Goal: Information Seeking & Learning: Learn about a topic

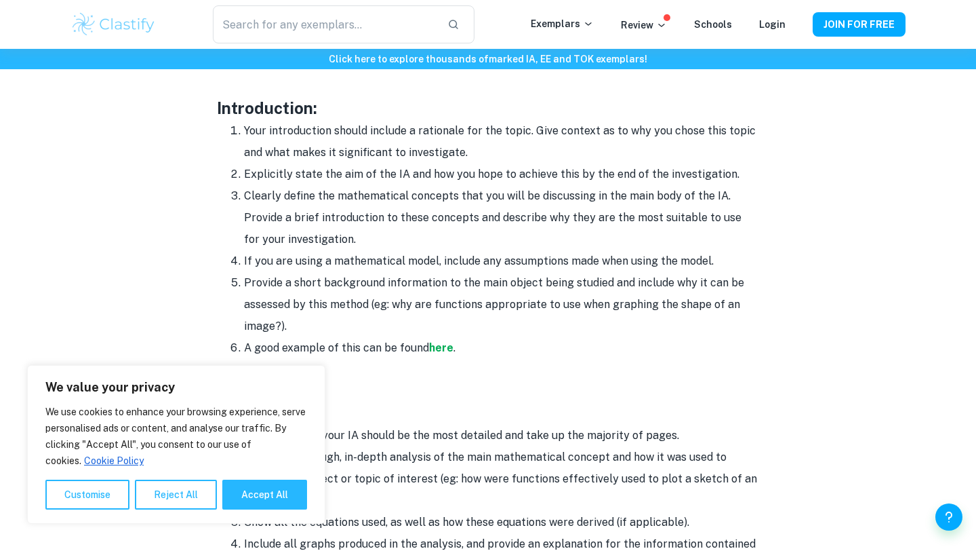
scroll to position [869, 0]
click at [652, 239] on li "Clearly define the mathematical concepts that you will be discussing in the mai…" at bounding box center [501, 216] width 515 height 65
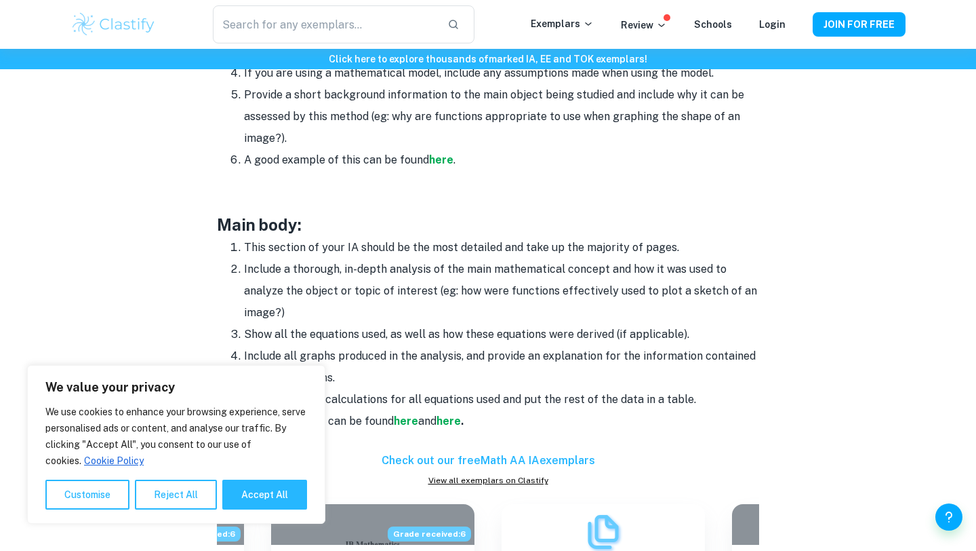
scroll to position [1071, 0]
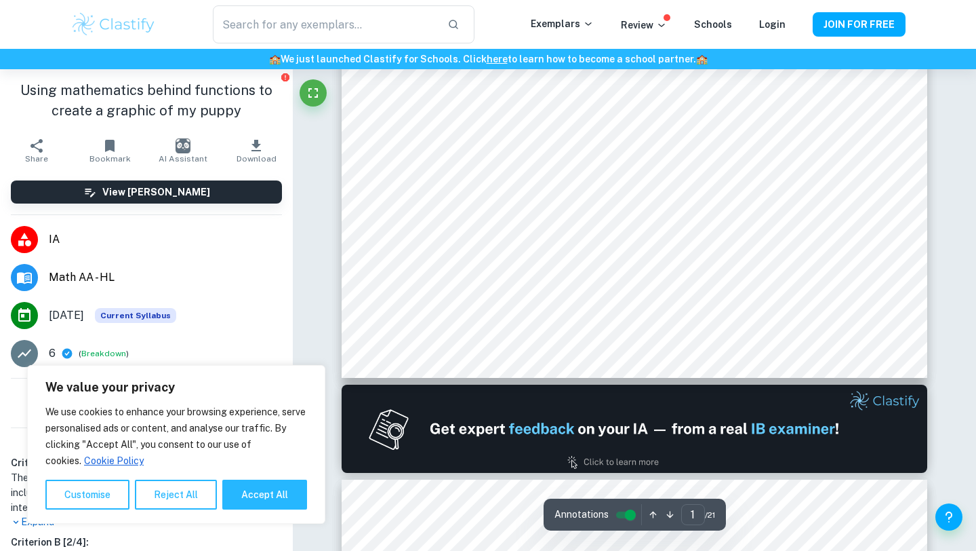
scroll to position [559, 0]
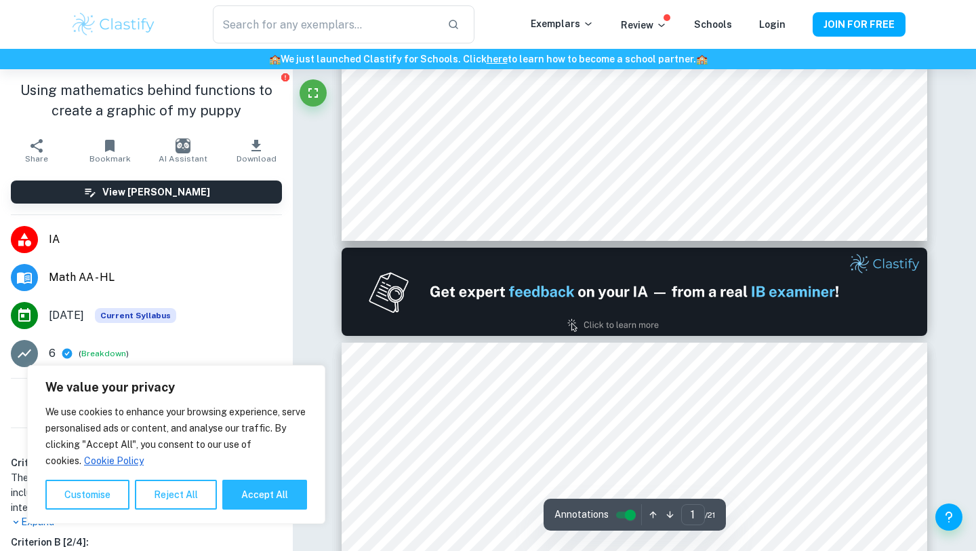
type input "2"
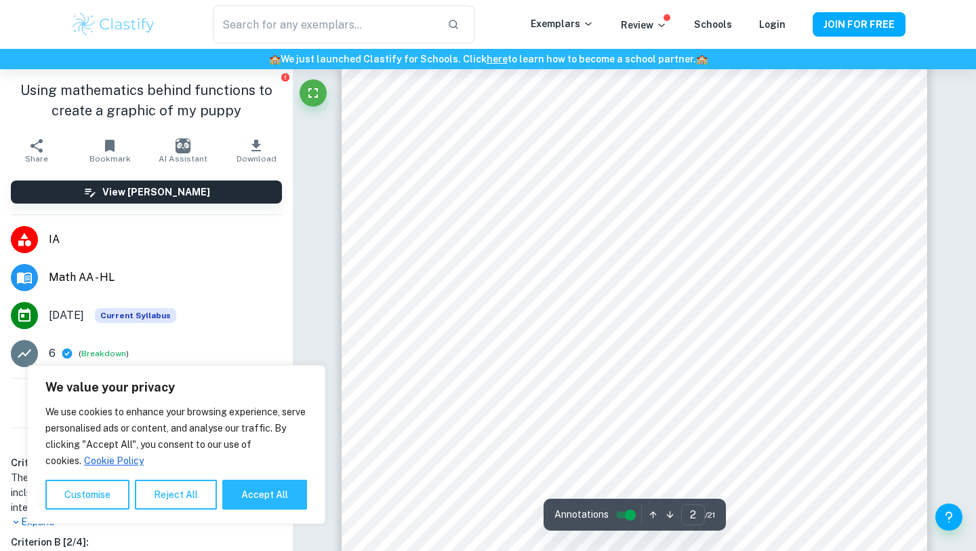
scroll to position [1175, 0]
